Goal: Information Seeking & Learning: Learn about a topic

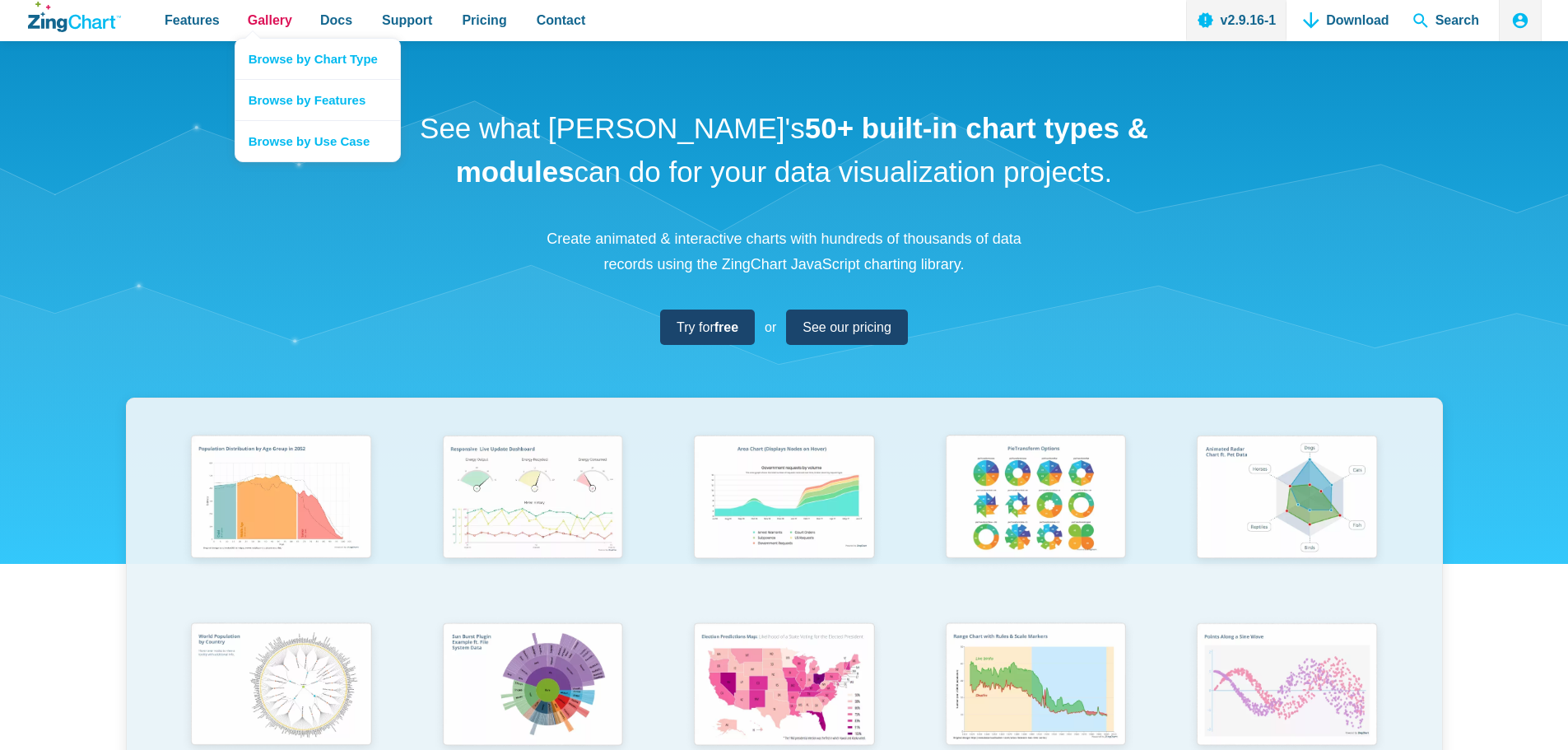
click at [264, 15] on span "Gallery" at bounding box center [269, 20] width 44 height 22
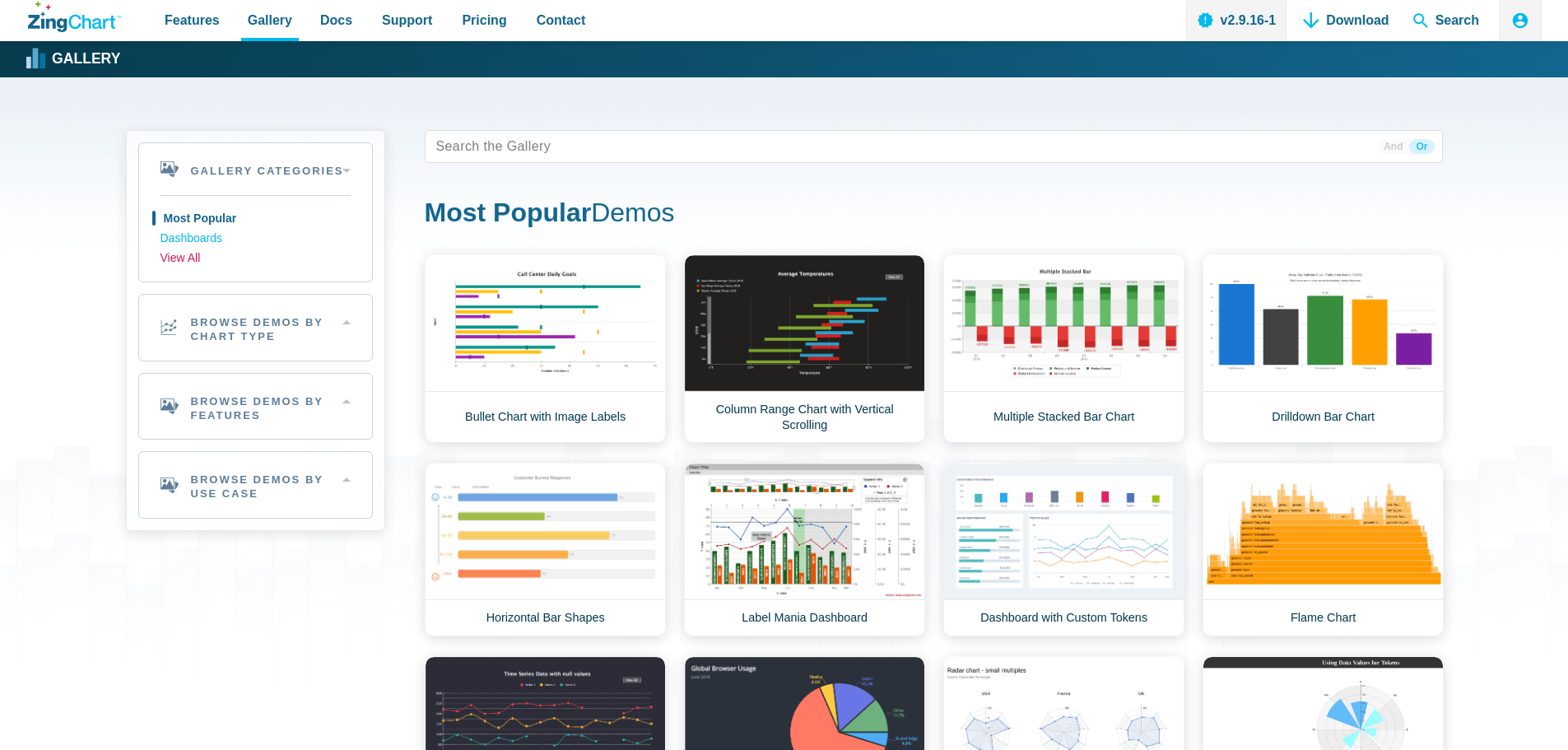
click at [195, 260] on link "View All" at bounding box center [255, 258] width 190 height 20
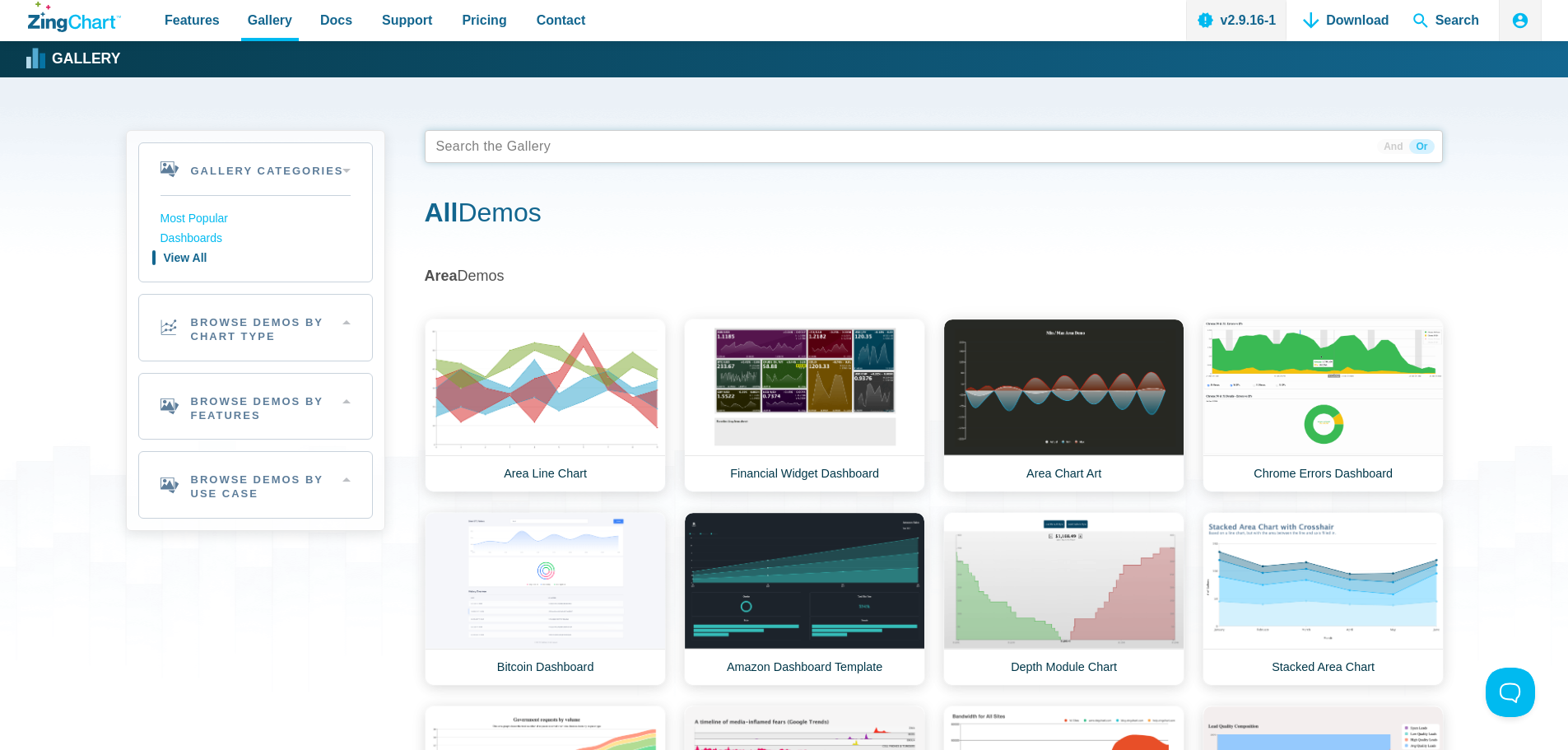
click at [571, 152] on tags "App Content" at bounding box center [933, 146] width 1018 height 33
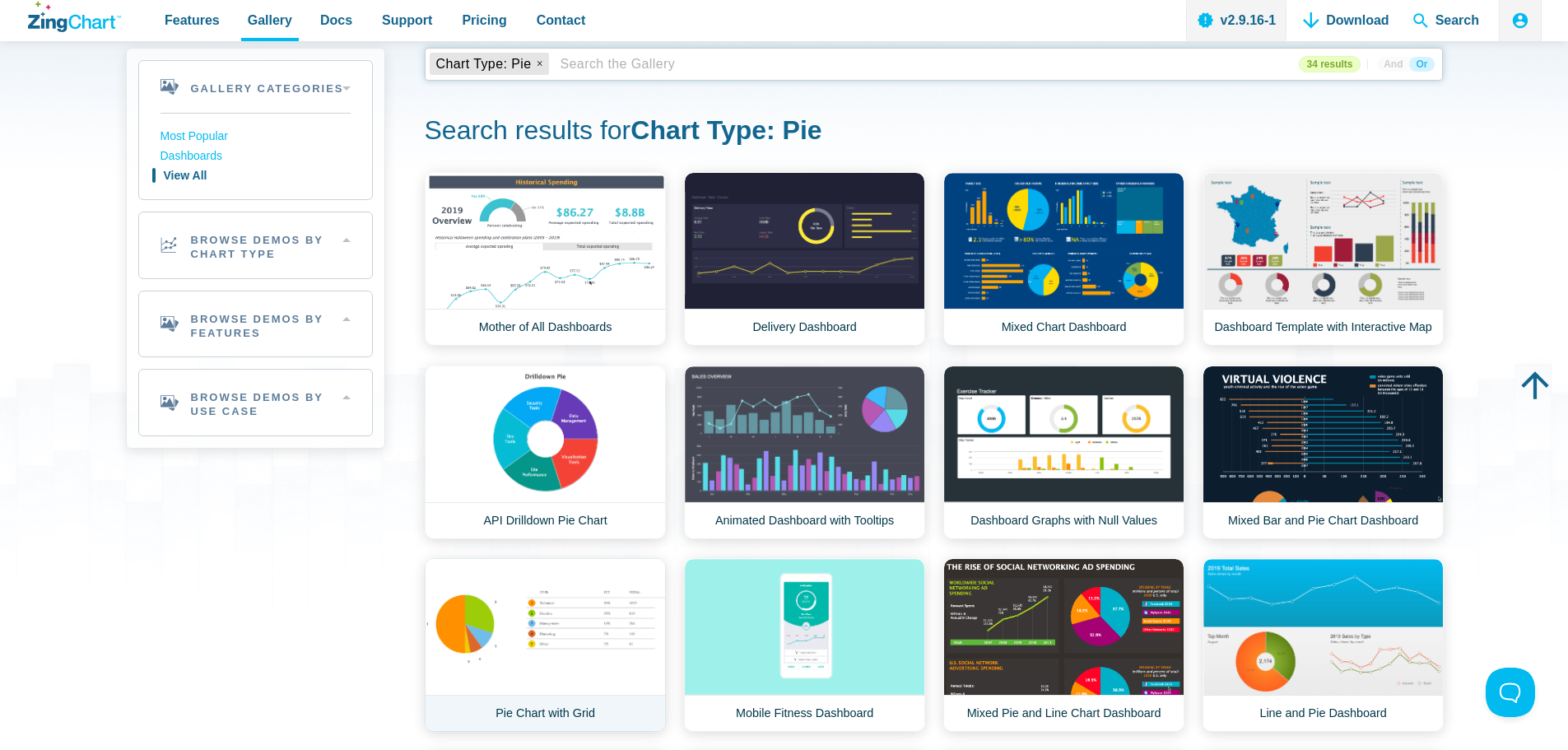
scroll to position [165, 0]
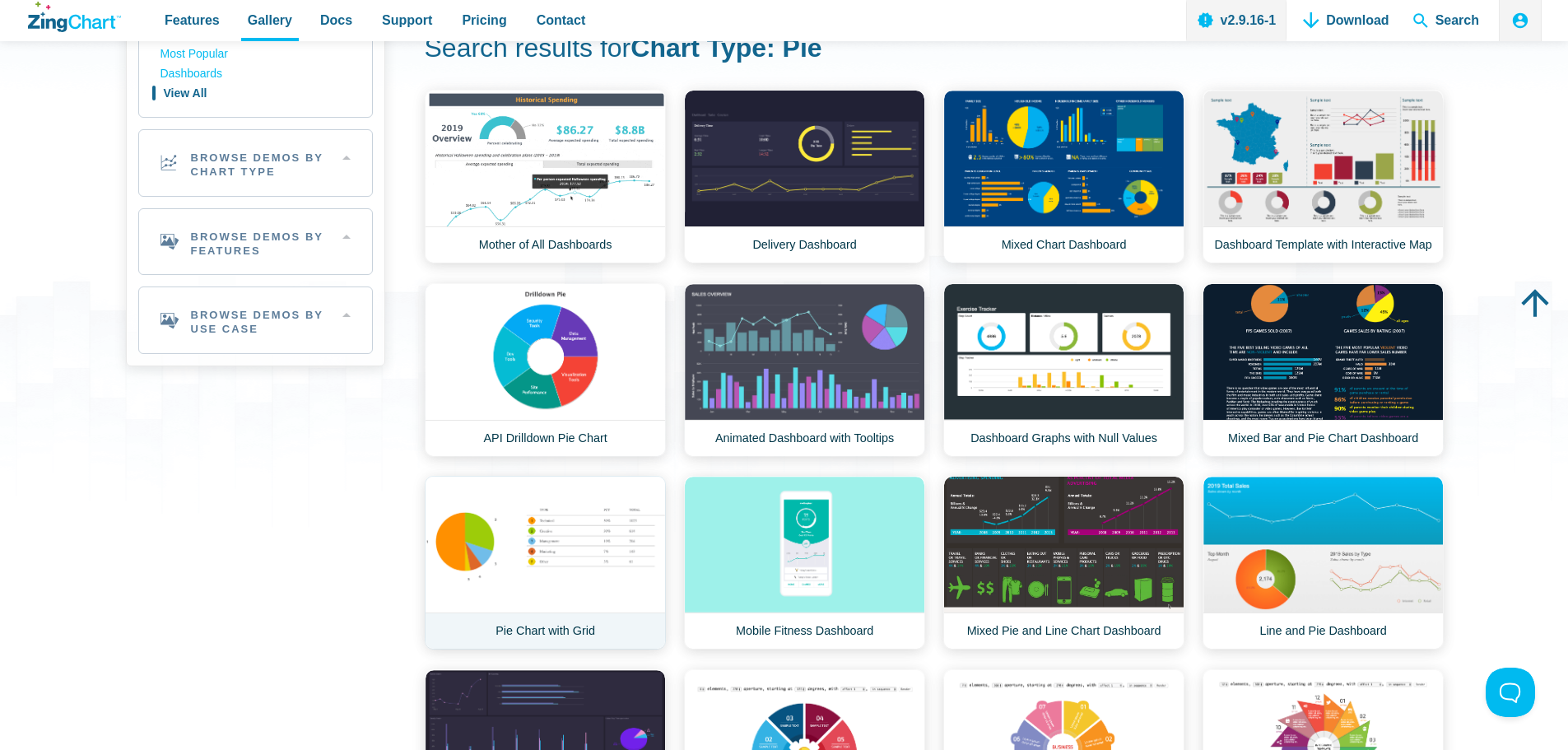
click at [471, 558] on link "Pie Chart with Grid" at bounding box center [545, 563] width 241 height 174
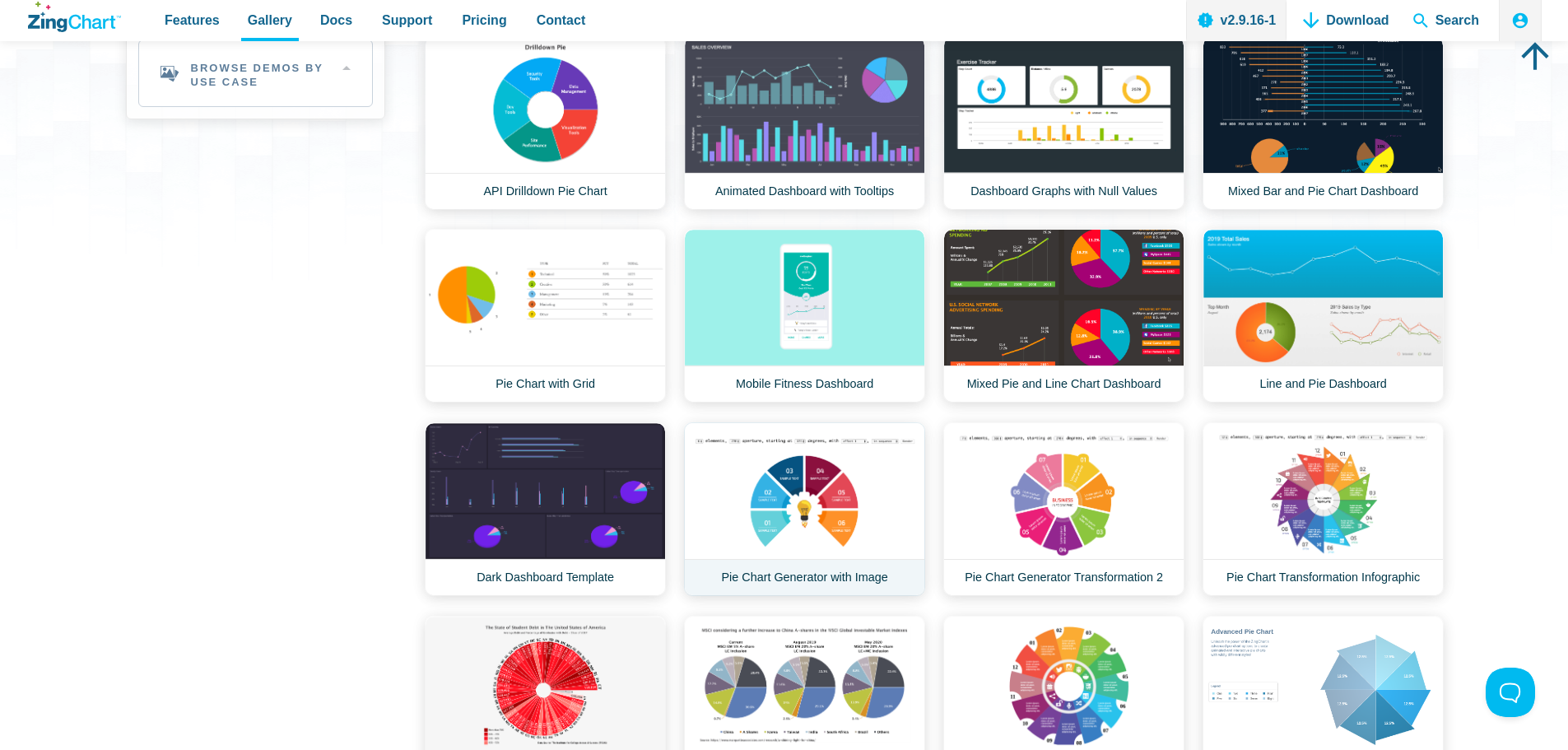
scroll to position [576, 0]
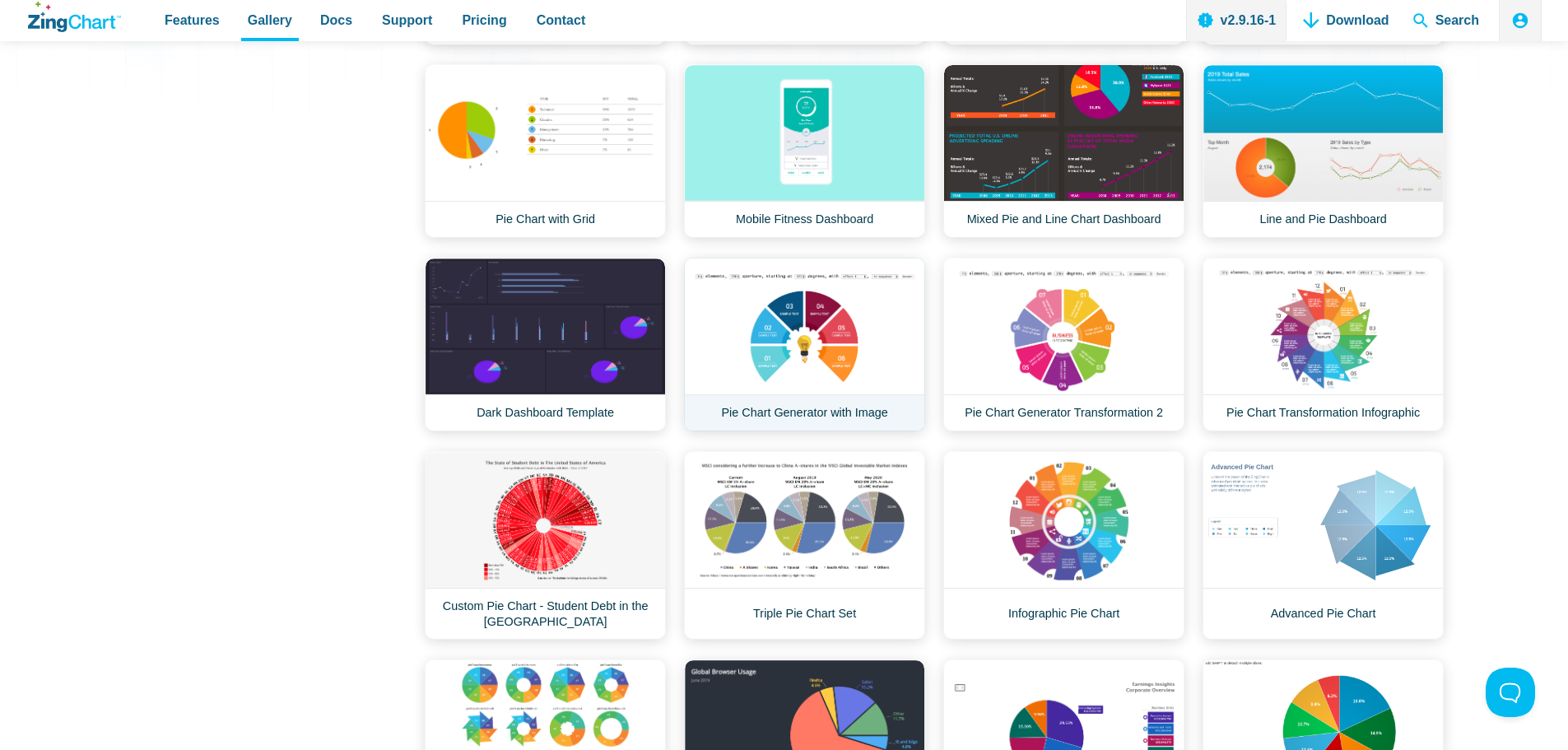
click at [808, 362] on link "Pie Chart Generator with Image" at bounding box center [805, 345] width 241 height 174
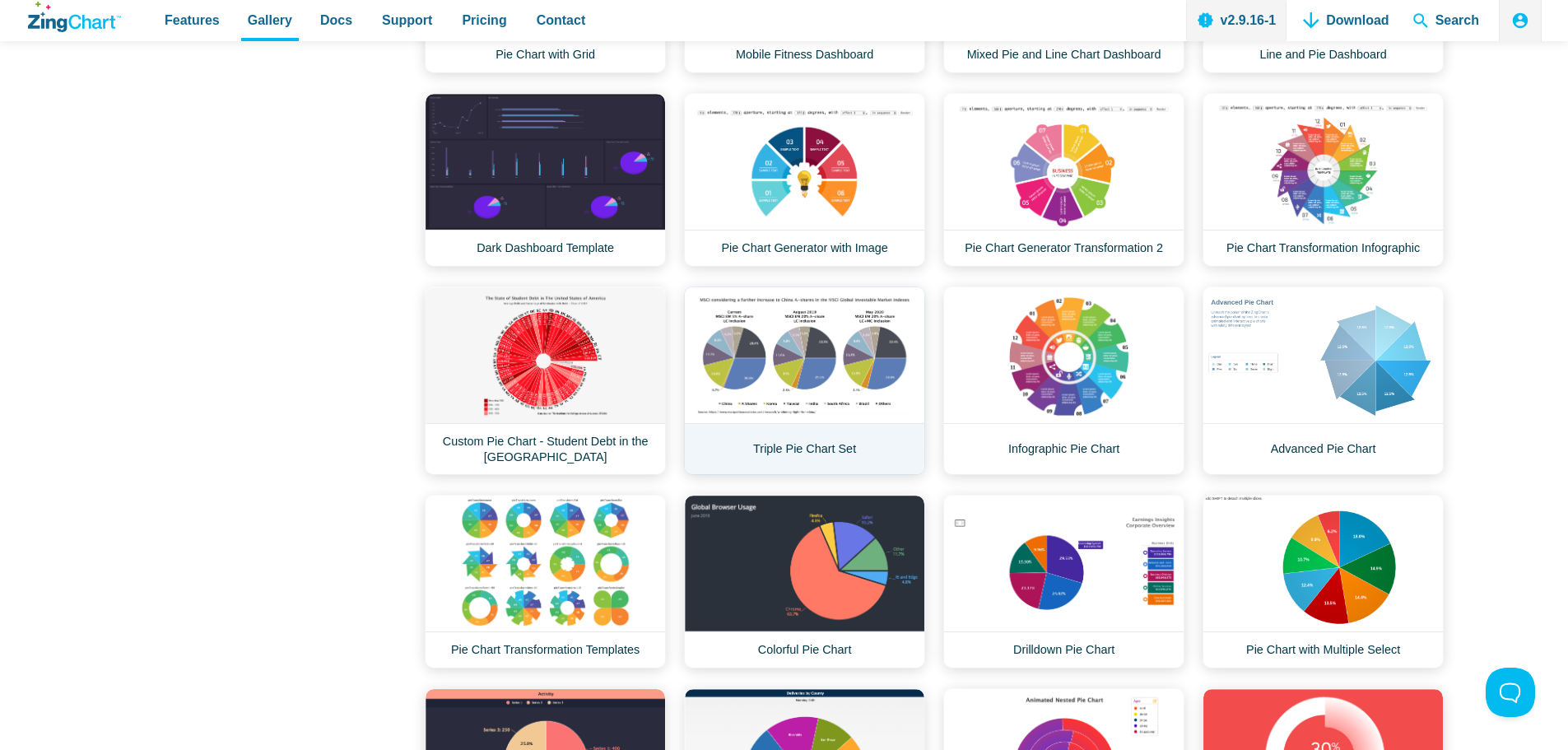
scroll to position [823, 0]
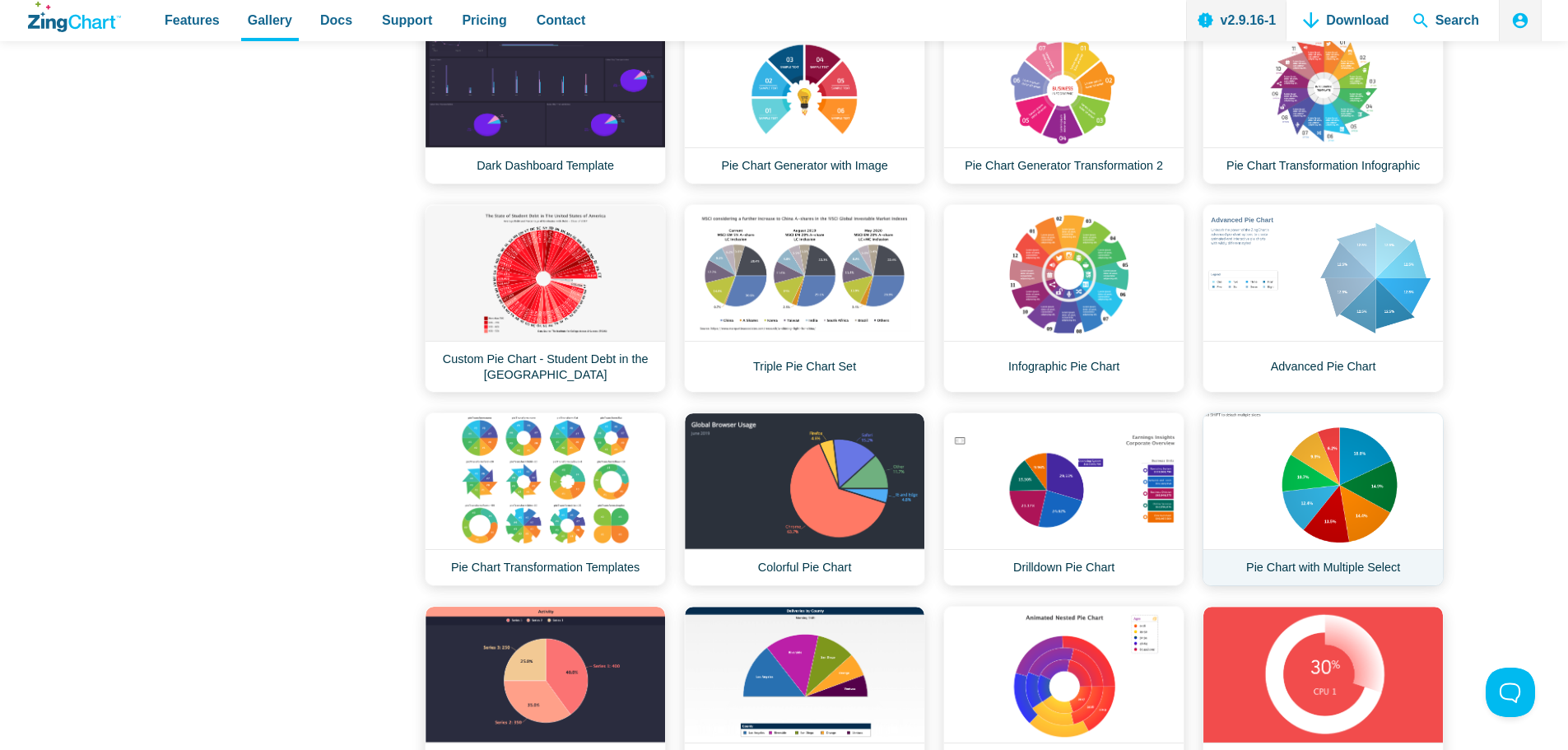
click at [1344, 458] on link "Pie Chart with Multiple Select" at bounding box center [1323, 499] width 241 height 174
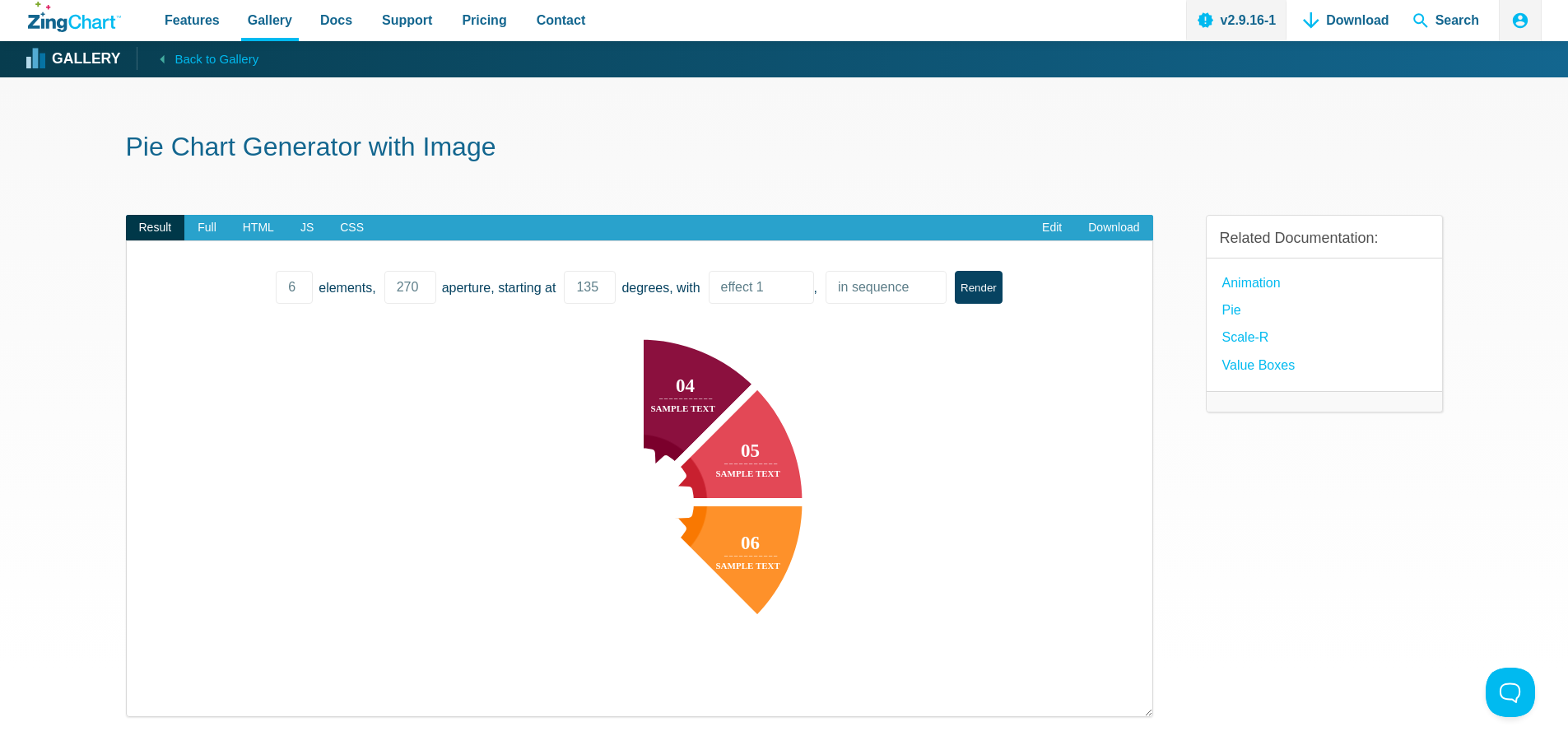
scroll to position [165, 0]
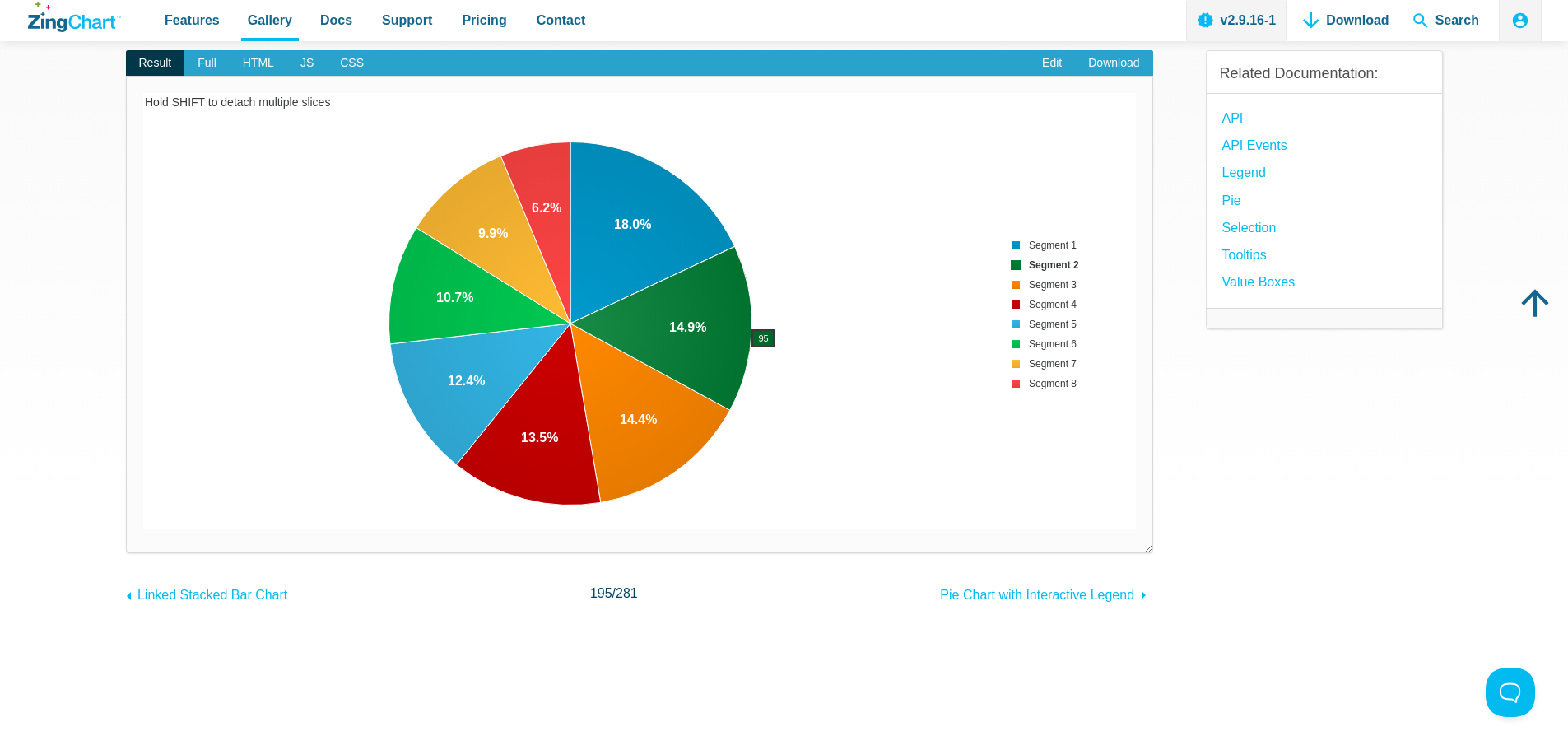
scroll to position [82, 0]
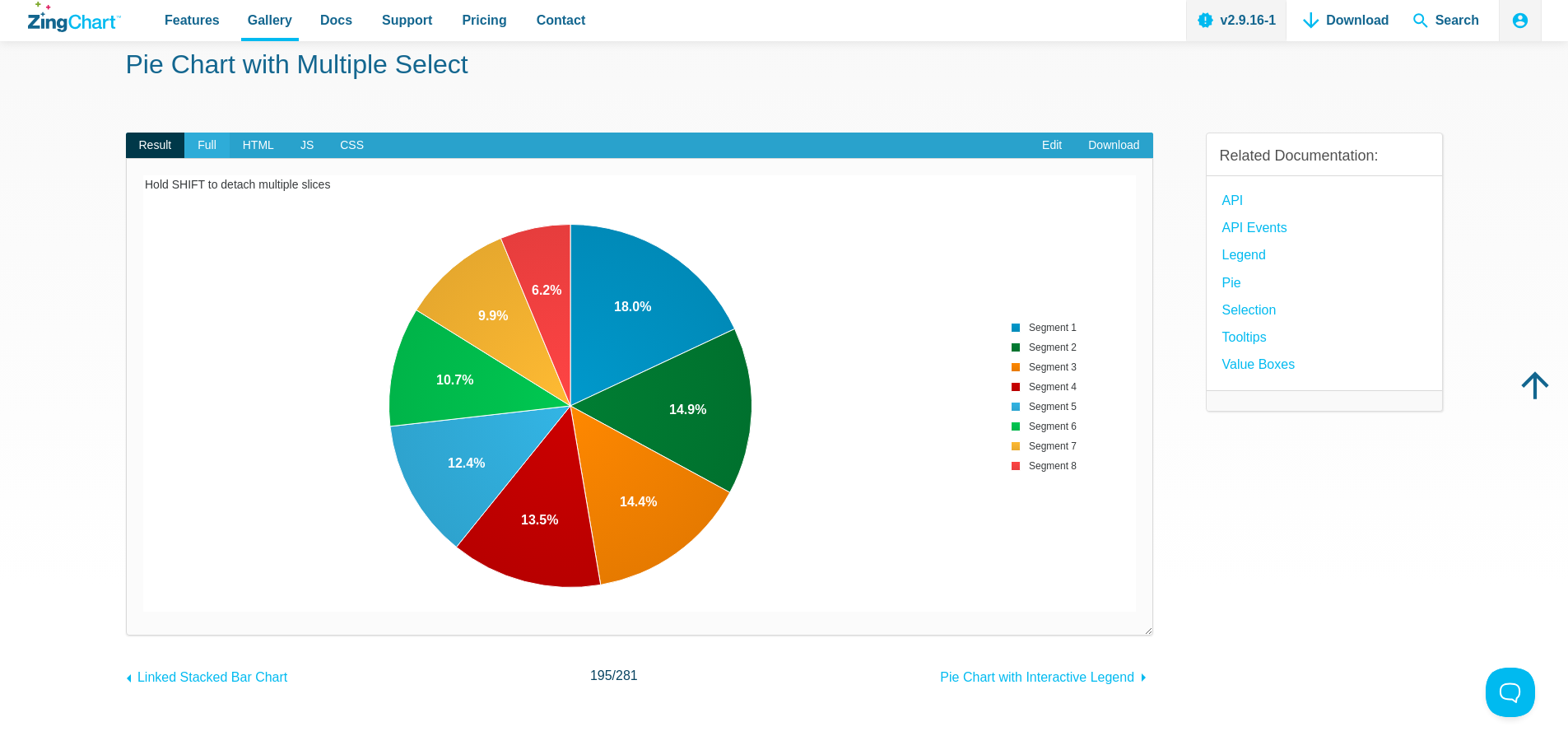
click at [211, 148] on span "Full" at bounding box center [207, 145] width 45 height 27
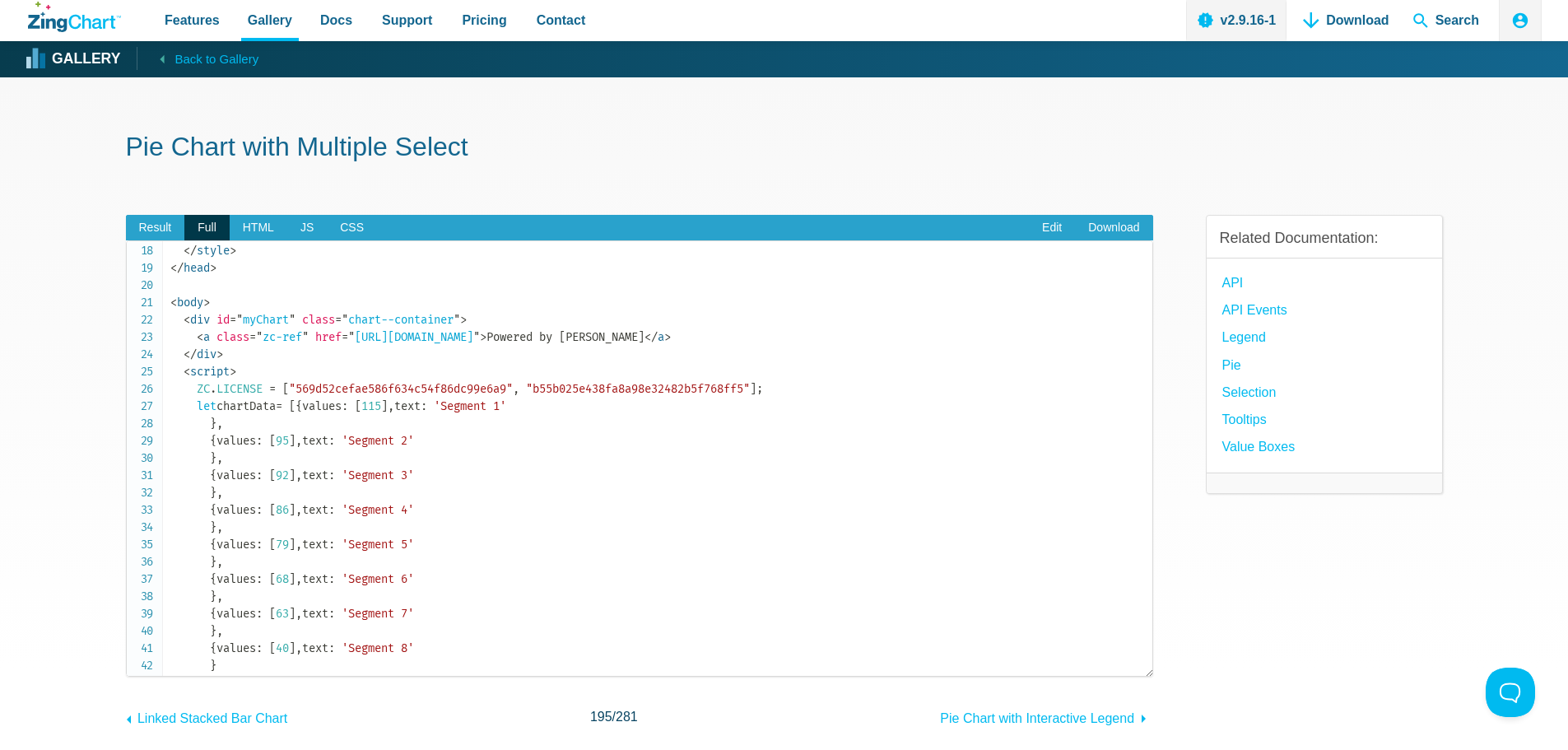
scroll to position [0, 0]
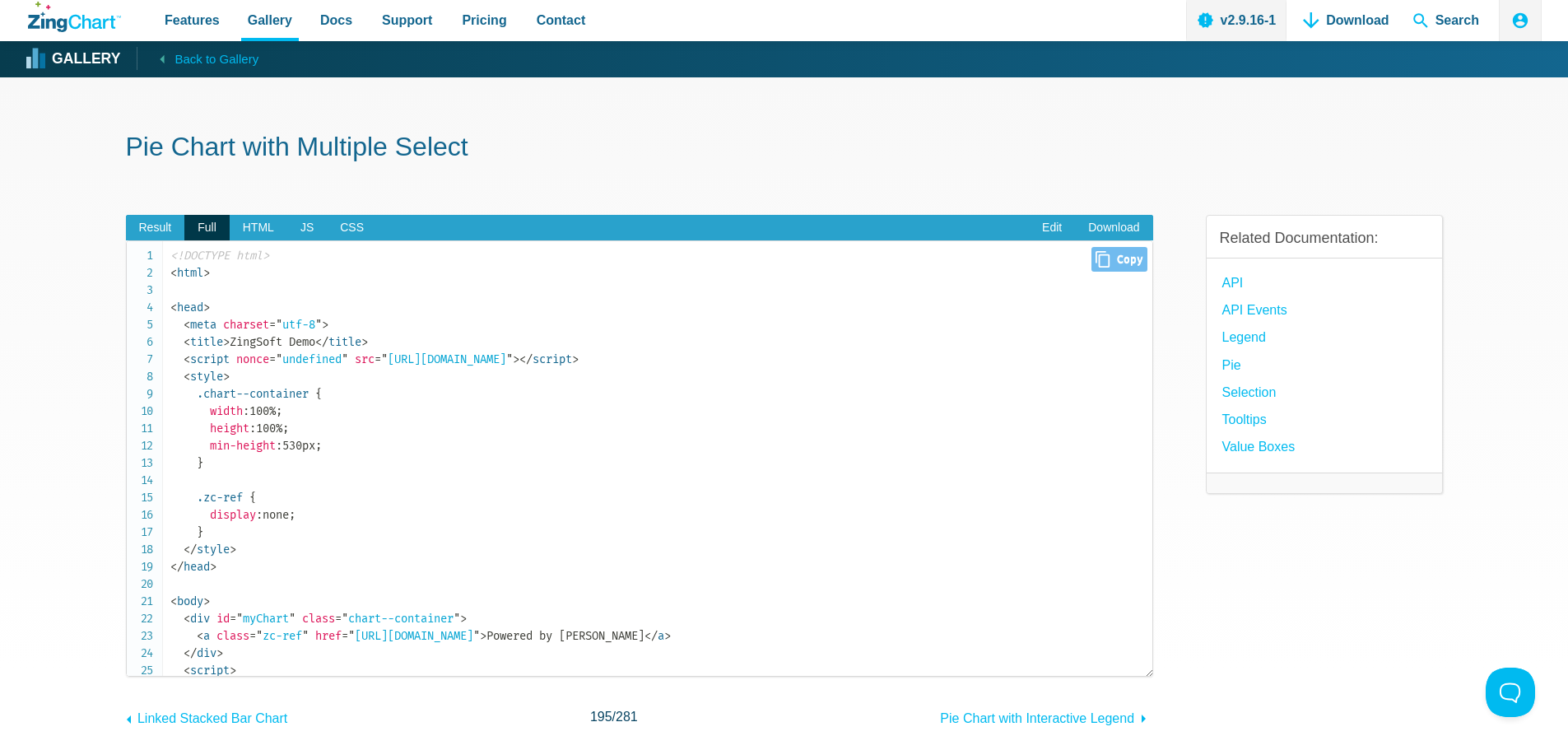
click at [1099, 259] on span "Close Copy" at bounding box center [1119, 260] width 55 height 25
type input "<!DOCTYPE html><html><head> <meta charset="utf-8"> <title>ZingSoft Demo</title>…"
